Goal: Task Accomplishment & Management: Manage account settings

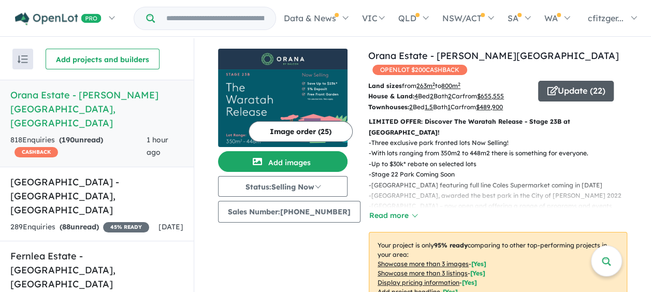
click at [547, 86] on icon "button" at bounding box center [552, 90] width 10 height 9
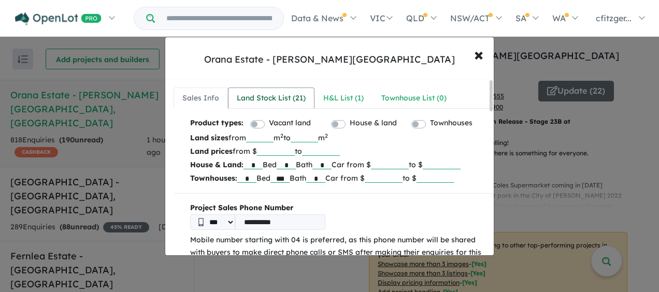
click at [296, 95] on div "Land Stock List ( 21 )" at bounding box center [271, 98] width 69 height 12
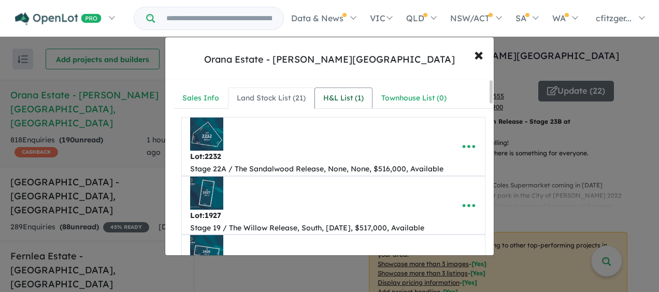
click at [339, 99] on div "H&L List ( 1 )" at bounding box center [343, 98] width 40 height 12
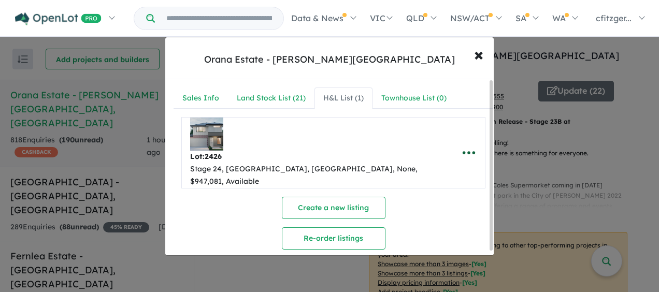
click at [462, 151] on icon "button" at bounding box center [468, 152] width 12 height 3
click at [439, 191] on link "Remove" at bounding box center [445, 203] width 77 height 24
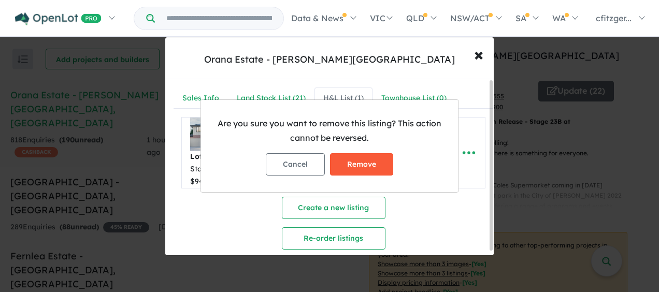
click at [362, 166] on button "Remove" at bounding box center [361, 164] width 63 height 22
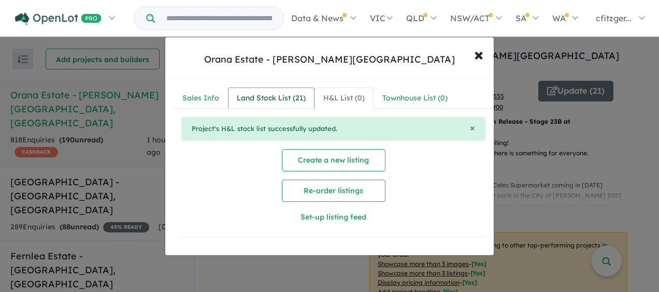
click at [274, 101] on div "Land Stock List ( 21 )" at bounding box center [271, 98] width 69 height 12
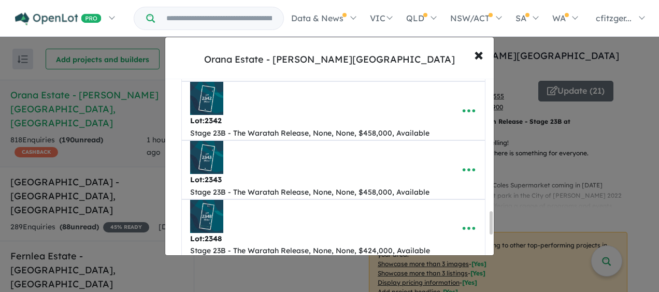
scroll to position [1198, 0]
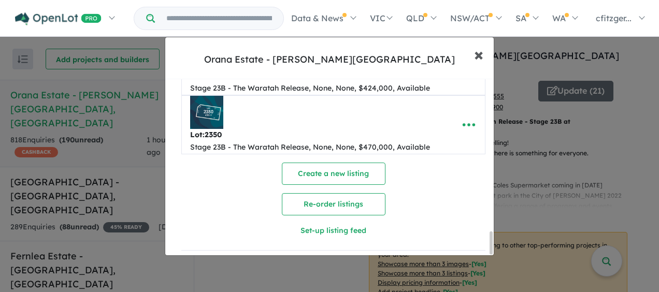
click at [480, 53] on span "×" at bounding box center [478, 54] width 9 height 22
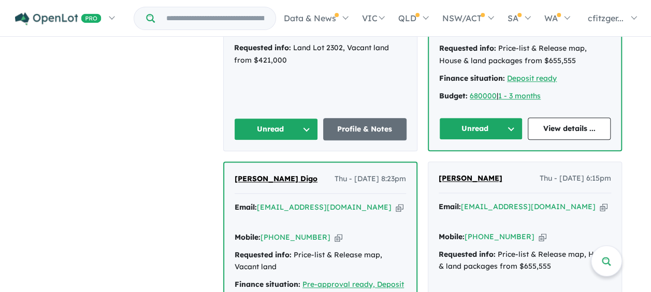
scroll to position [497, 0]
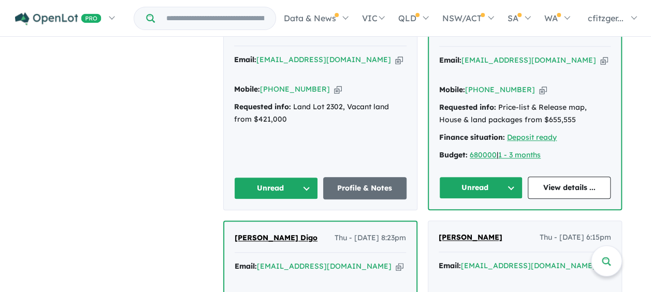
click at [466, 177] on button "Unread" at bounding box center [480, 188] width 83 height 22
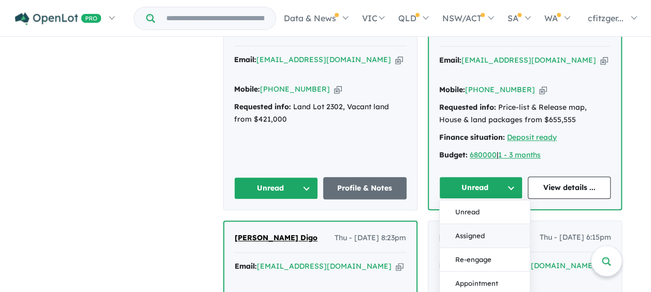
click at [466, 224] on button "Assigned" at bounding box center [485, 236] width 90 height 24
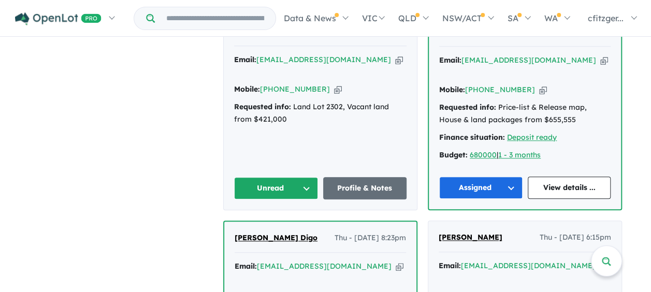
click at [313, 177] on button "Unread" at bounding box center [276, 188] width 84 height 22
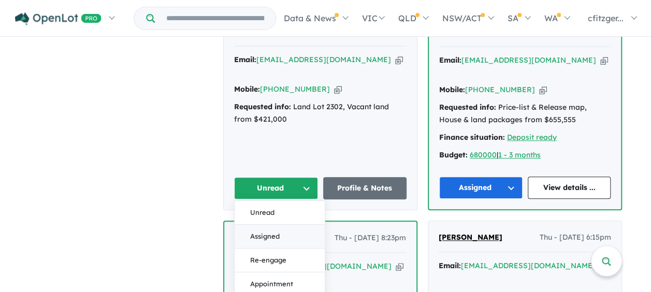
click at [255, 225] on button "Assigned" at bounding box center [280, 237] width 90 height 24
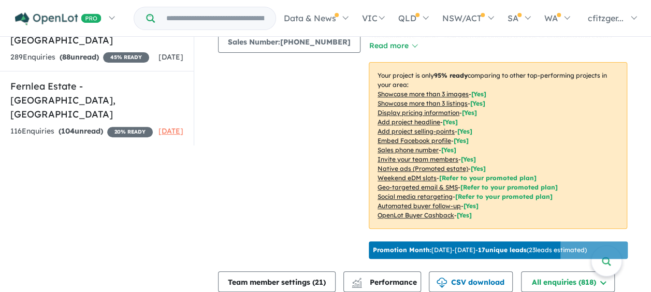
scroll to position [362, 0]
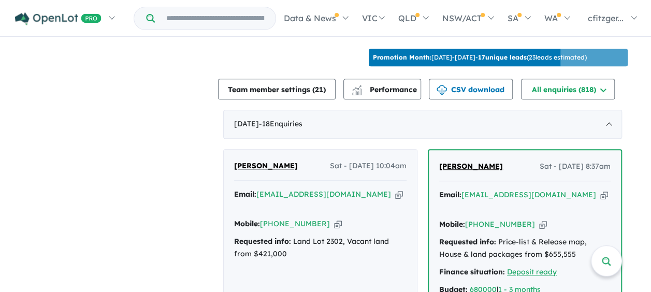
click at [267, 161] on span "[PERSON_NAME]" at bounding box center [266, 165] width 64 height 9
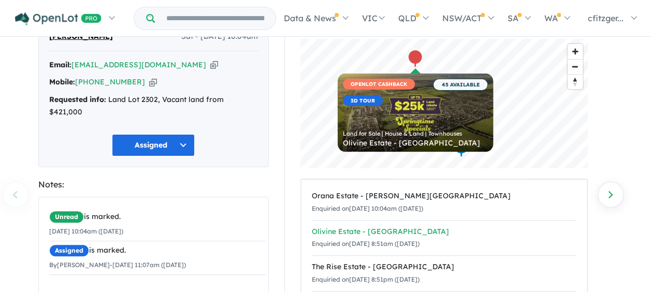
scroll to position [3, 0]
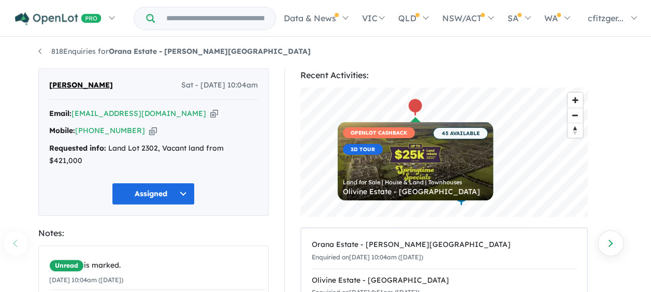
click at [287, 153] on div "Recent Activities: © Mapbox © OpenStreetMap Improve this map OPENLOT CASHBACK 3…" at bounding box center [448, 278] width 329 height 421
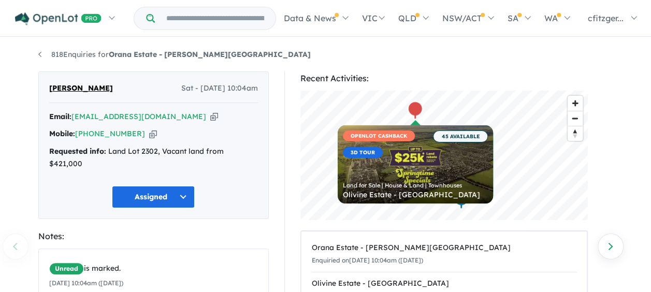
click at [435, 75] on div "Recent Activities:" at bounding box center [443, 78] width 287 height 14
click at [424, 64] on div "818 Enquiries for Orana Estate - [PERSON_NAME] Previous enquiry Next enquiry [P…" at bounding box center [326, 165] width 590 height 255
click at [408, 56] on ul "818 Enquiries for Orana Estate - [PERSON_NAME][GEOGRAPHIC_DATA]" at bounding box center [325, 55] width 575 height 12
